Goal: Information Seeking & Learning: Find specific fact

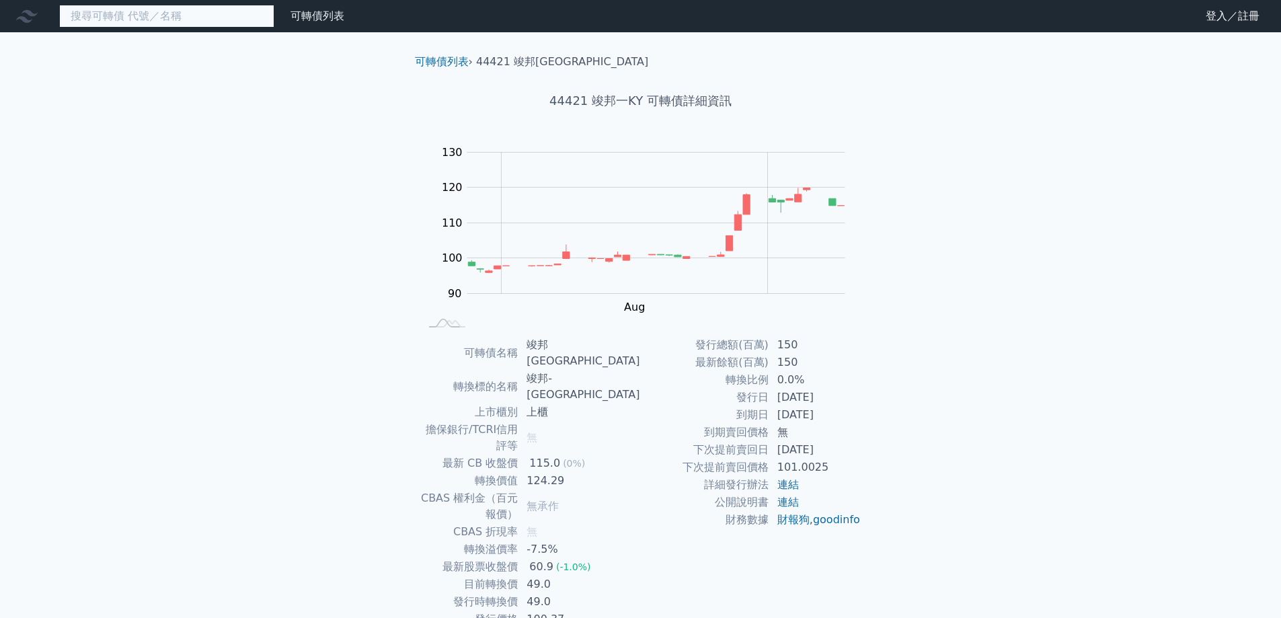
click at [136, 24] on input at bounding box center [166, 16] width 215 height 23
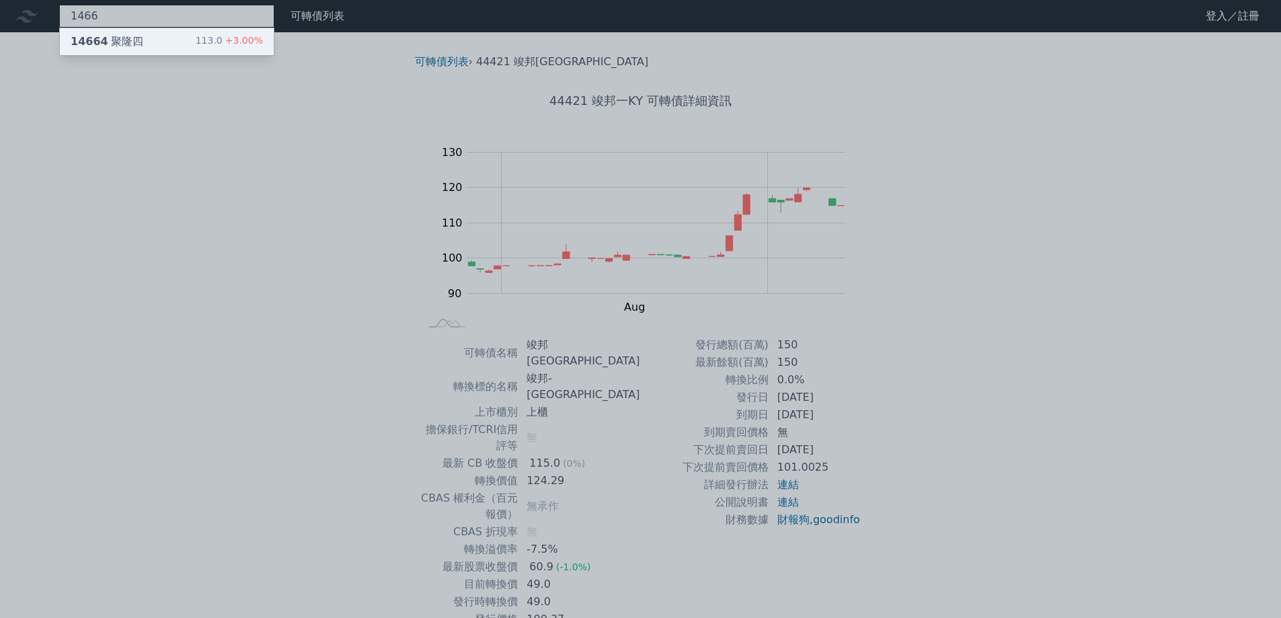
type input "1466"
click at [153, 49] on div "14664 聚隆四 113.0 +3.00%" at bounding box center [167, 41] width 214 height 27
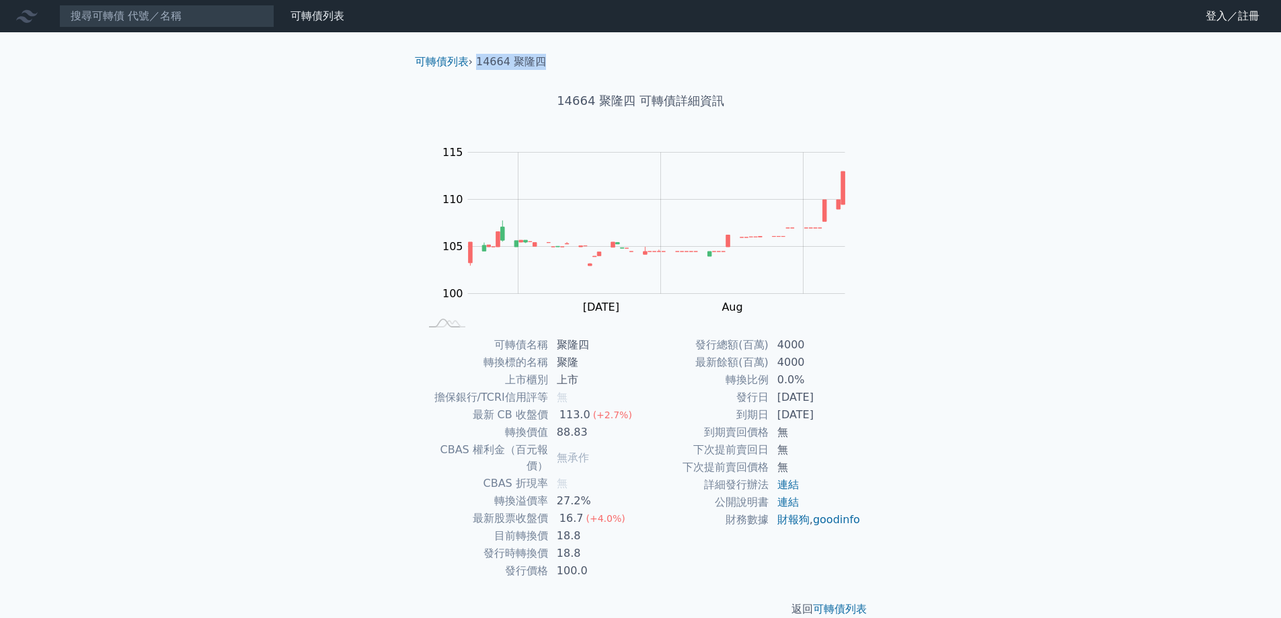
drag, startPoint x: 553, startPoint y: 62, endPoint x: 478, endPoint y: 68, distance: 74.9
click at [478, 68] on ol "可轉債列表 › 14664 聚隆四" at bounding box center [640, 62] width 473 height 16
copy li "14664 聚隆四"
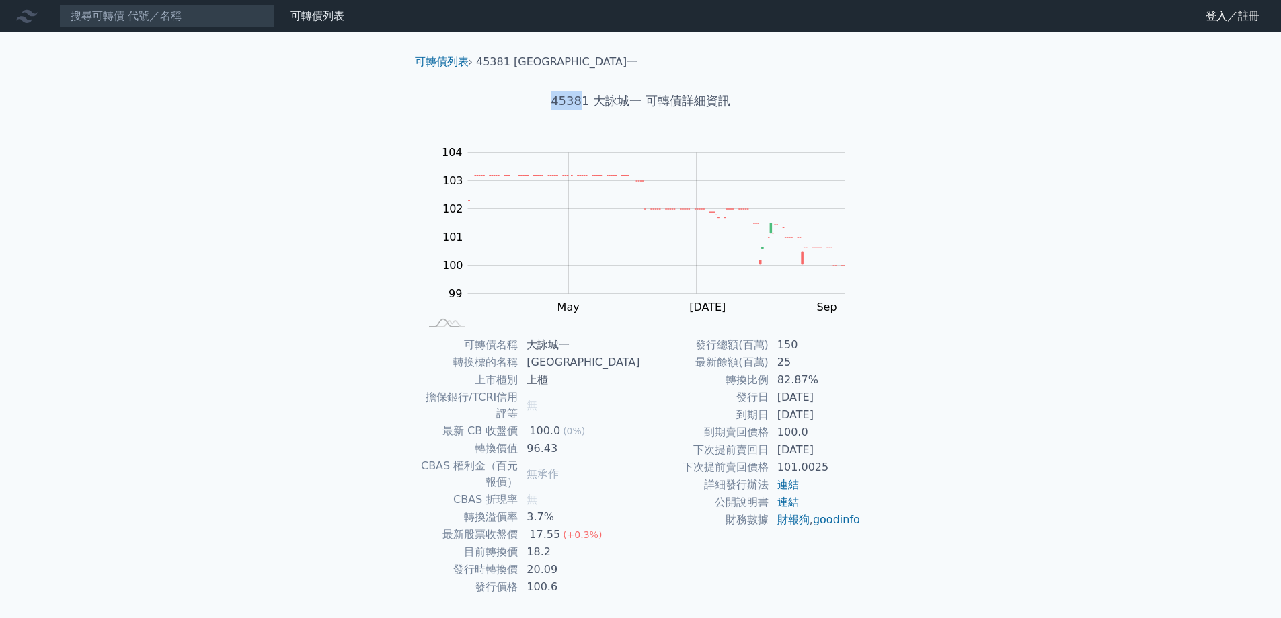
drag, startPoint x: 554, startPoint y: 104, endPoint x: 582, endPoint y: 104, distance: 28.2
click at [582, 104] on h1 "45381 大詠城一 可轉債詳細資訊" at bounding box center [640, 100] width 473 height 19
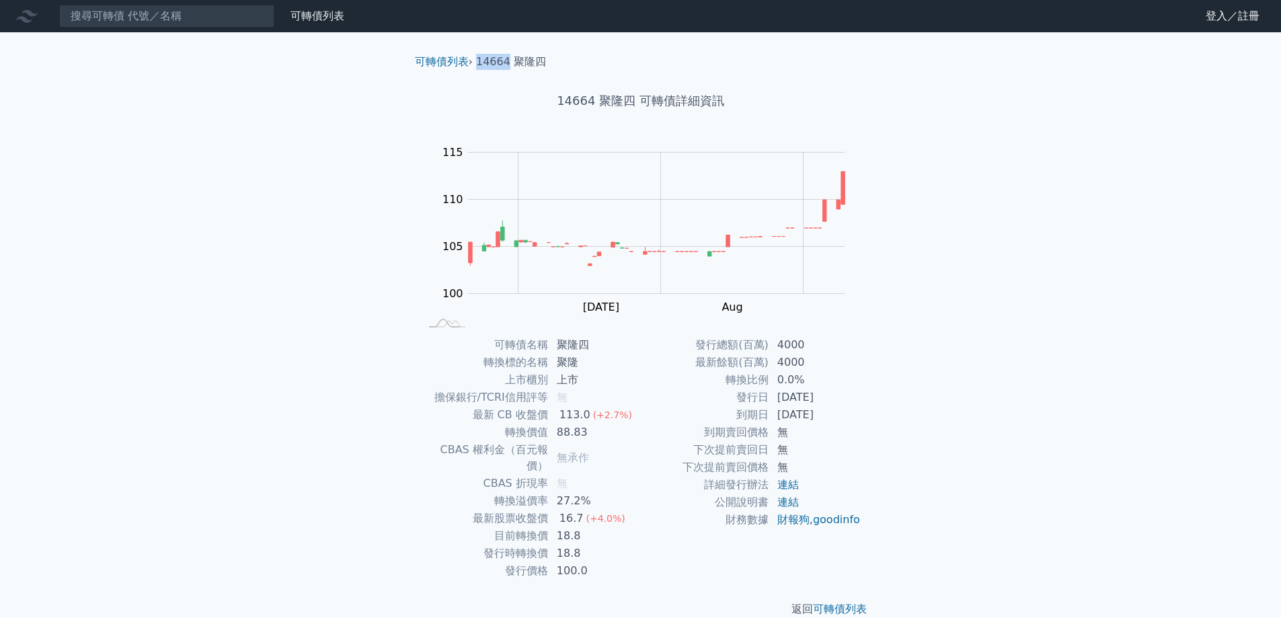
drag, startPoint x: 508, startPoint y: 60, endPoint x: 478, endPoint y: 60, distance: 30.3
click at [478, 60] on li "14664 聚隆四" at bounding box center [511, 62] width 70 height 16
copy li "14664"
